Goal: Information Seeking & Learning: Find specific fact

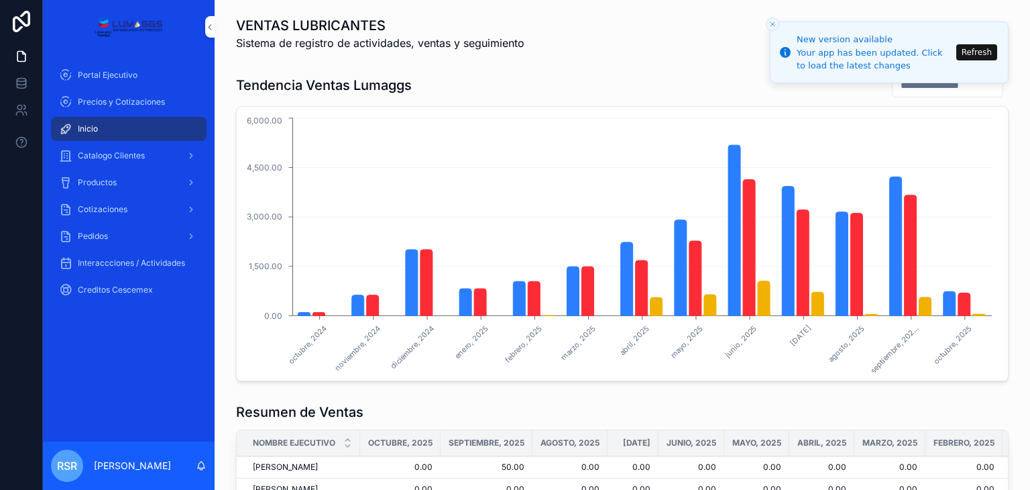
click at [771, 23] on icon "Close toast" at bounding box center [773, 24] width 8 height 8
click at [115, 182] on span "Productos" at bounding box center [97, 182] width 39 height 11
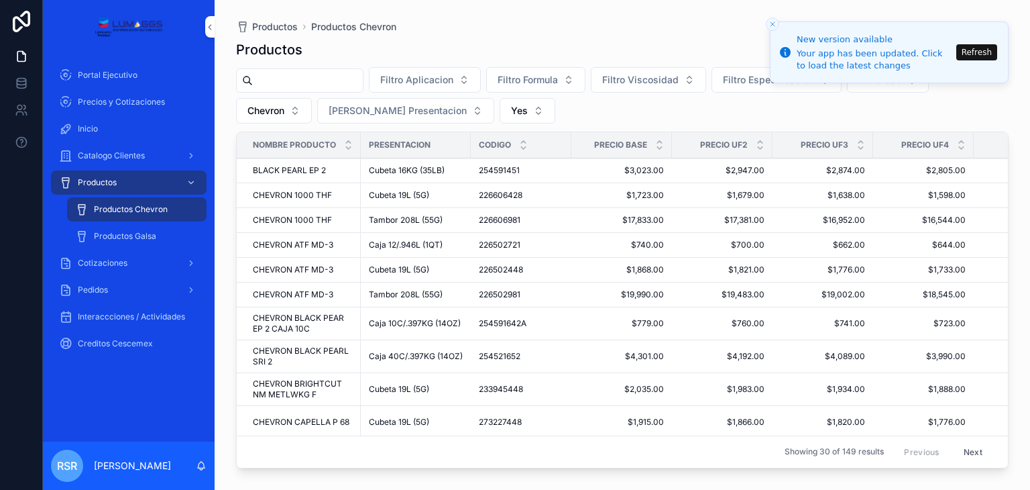
click at [318, 83] on input "scrollable content" at bounding box center [308, 80] width 110 height 19
type input "*****"
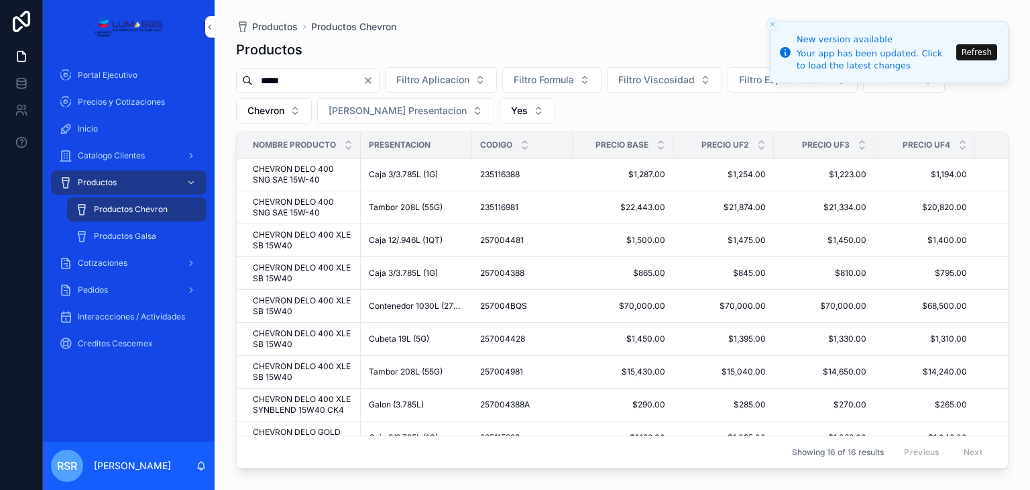
click at [626, 281] on td "$865.00 $865.00" at bounding box center [623, 273] width 101 height 33
click at [300, 276] on span "CHEVRON DELO 400 XLE SB 15W40" at bounding box center [303, 272] width 100 height 21
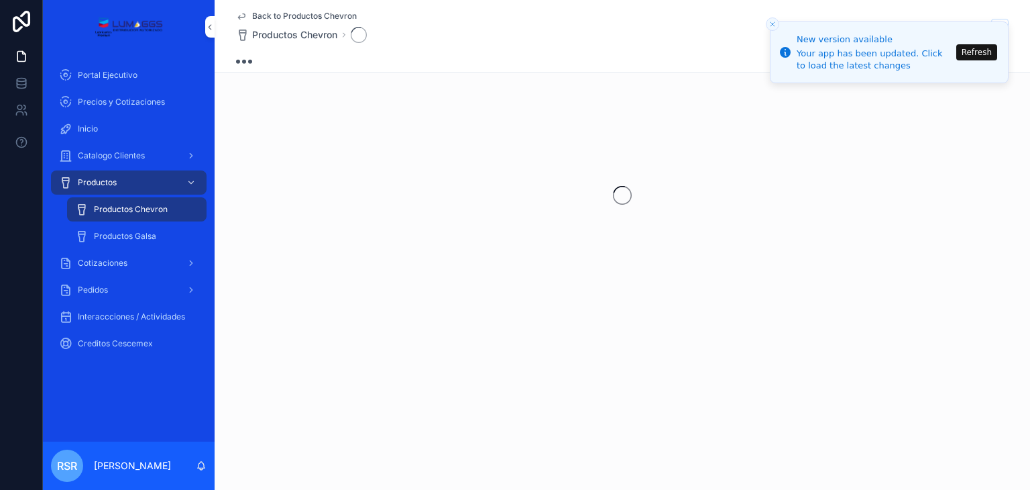
click at [300, 276] on div "scrollable content" at bounding box center [623, 195] width 816 height 212
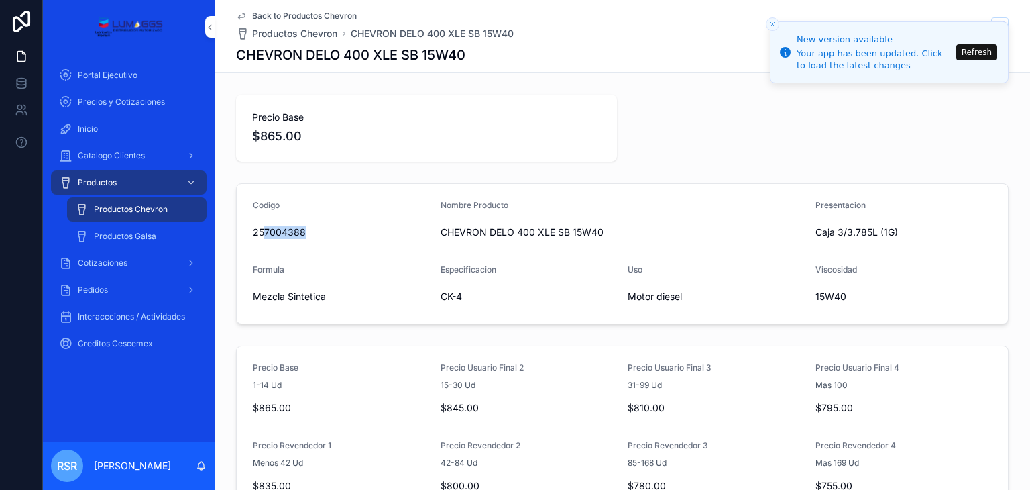
drag, startPoint x: 311, startPoint y: 243, endPoint x: 263, endPoint y: 227, distance: 50.9
click at [262, 227] on form "Codigo 257004388 Nombre Producto CHEVRON DELO 400 XLE SB 15W40 Presentacion Caj…" at bounding box center [622, 254] width 771 height 140
click at [296, 244] on form "Codigo 257004388 Nombre Producto CHEVRON DELO 400 XLE SB 15W40 Presentacion Caj…" at bounding box center [622, 254] width 771 height 140
drag, startPoint x: 297, startPoint y: 242, endPoint x: 261, endPoint y: 230, distance: 38.2
click at [253, 227] on div "257004388" at bounding box center [341, 231] width 177 height 21
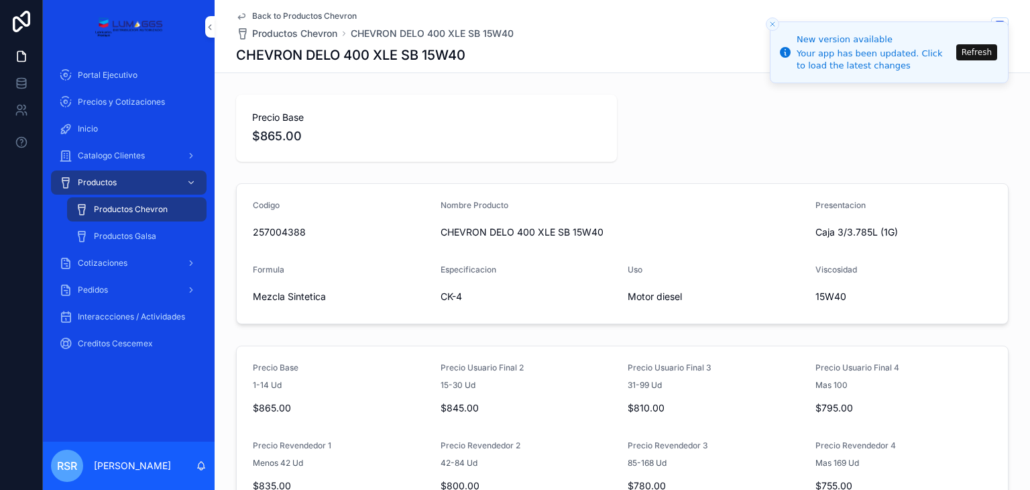
click at [294, 239] on div "257004388" at bounding box center [341, 231] width 177 height 21
drag, startPoint x: 302, startPoint y: 237, endPoint x: 247, endPoint y: 227, distance: 55.8
click at [253, 227] on div "257004388" at bounding box center [341, 231] width 177 height 13
drag, startPoint x: 254, startPoint y: 239, endPoint x: 248, endPoint y: 242, distance: 7.2
click at [253, 242] on div "Codigo 257004388" at bounding box center [341, 221] width 177 height 43
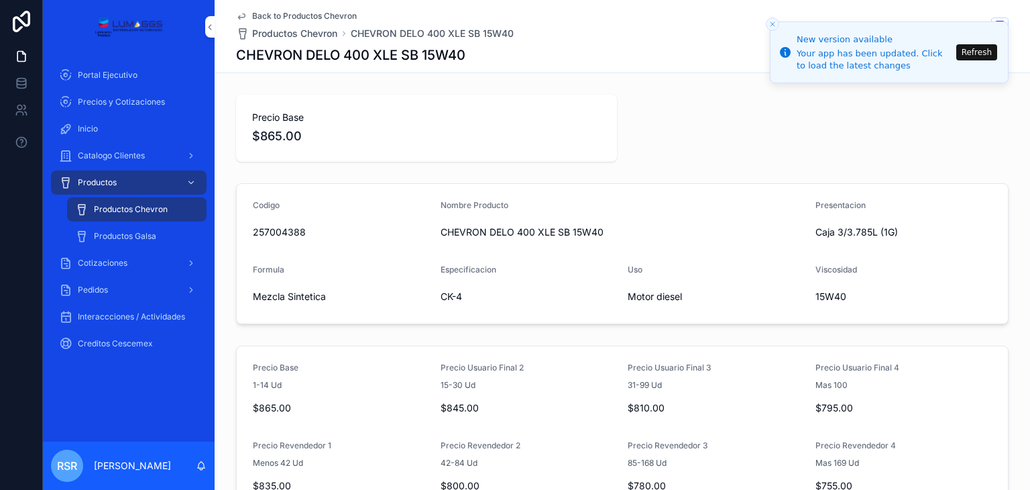
click at [0, 0] on div "scrollable content" at bounding box center [0, 0] width 0 height 0
drag, startPoint x: 306, startPoint y: 232, endPoint x: 296, endPoint y: 231, distance: 10.1
click at [254, 232] on div "257004388" at bounding box center [341, 231] width 177 height 13
click at [319, 231] on span "257004388" at bounding box center [341, 231] width 177 height 13
drag, startPoint x: 298, startPoint y: 229, endPoint x: 259, endPoint y: 230, distance: 39.6
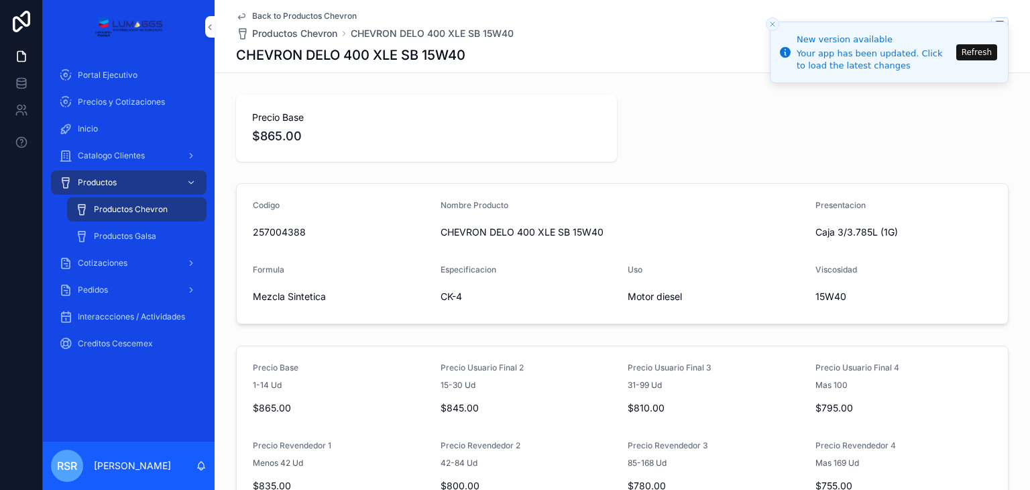
click at [258, 230] on span "257004388" at bounding box center [341, 231] width 177 height 13
click at [330, 209] on div "Codigo" at bounding box center [341, 208] width 177 height 16
drag, startPoint x: 306, startPoint y: 217, endPoint x: 293, endPoint y: 233, distance: 20.5
click at [292, 236] on div "Codigo 257004388" at bounding box center [341, 221] width 177 height 43
copy div "25700438"
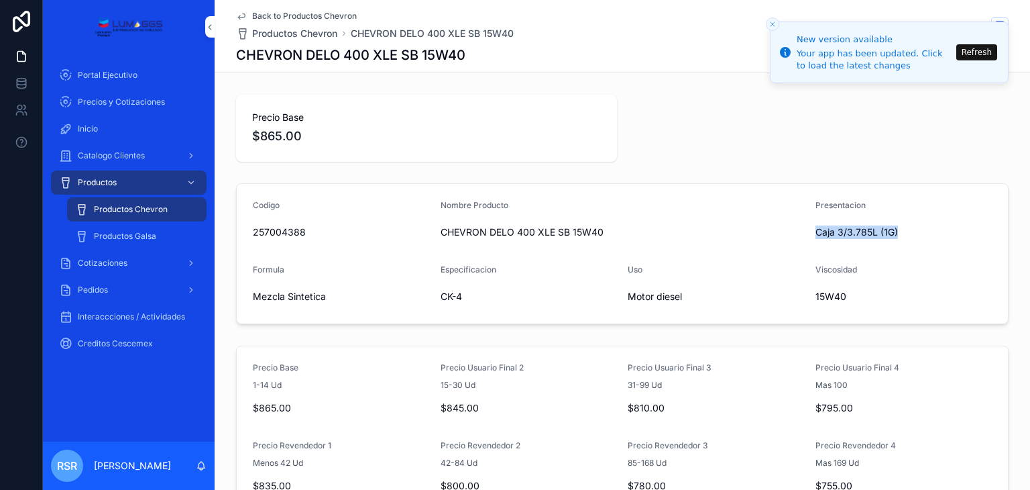
drag, startPoint x: 810, startPoint y: 229, endPoint x: 894, endPoint y: 231, distance: 83.9
click at [894, 231] on div "Caja 3/3.785L (1G)" at bounding box center [904, 231] width 177 height 13
copy span "Caja 3/3.785L (1G)"
